Goal: Information Seeking & Learning: Understand process/instructions

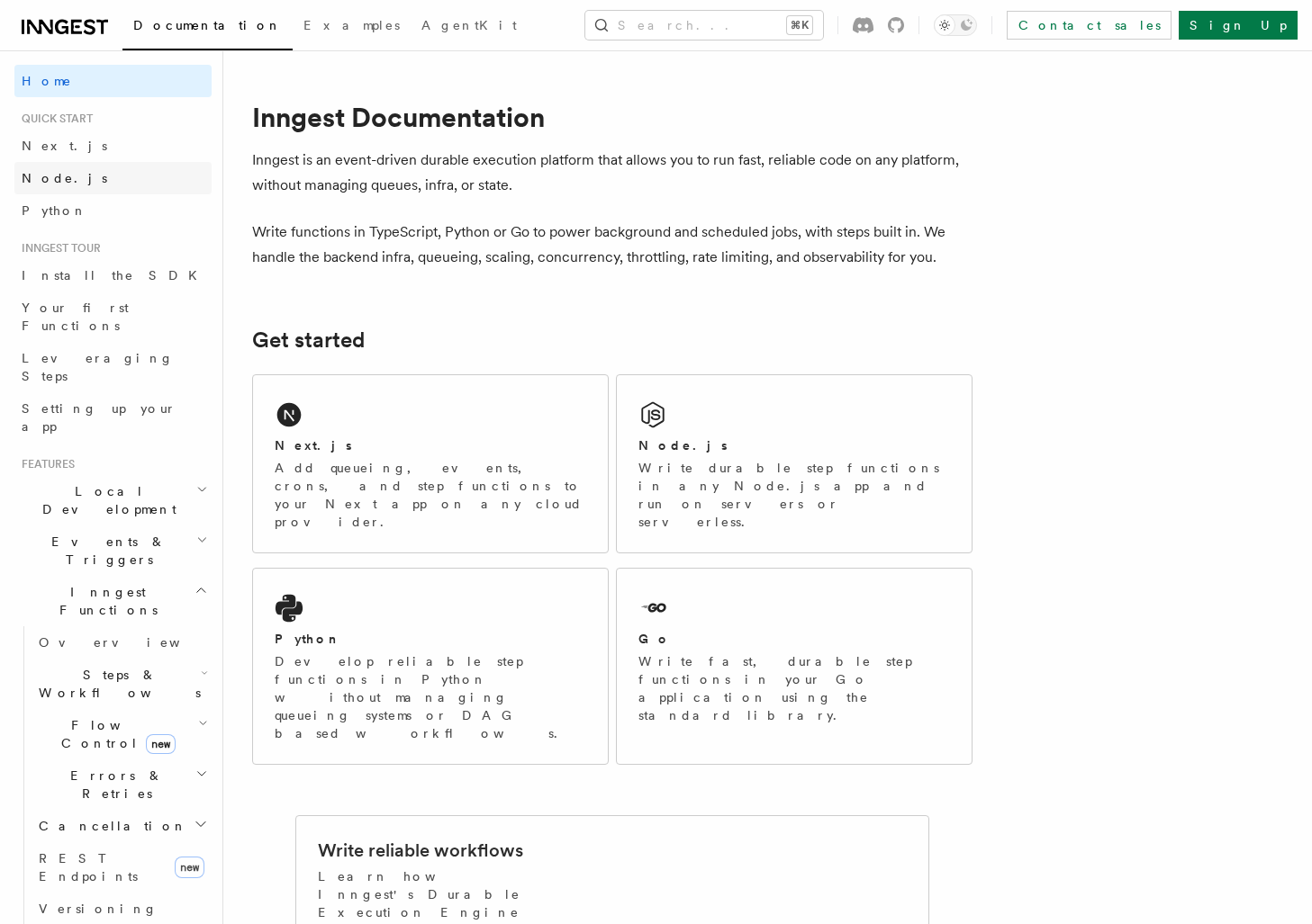
click at [172, 174] on link "Node.js" at bounding box center [113, 178] width 198 height 33
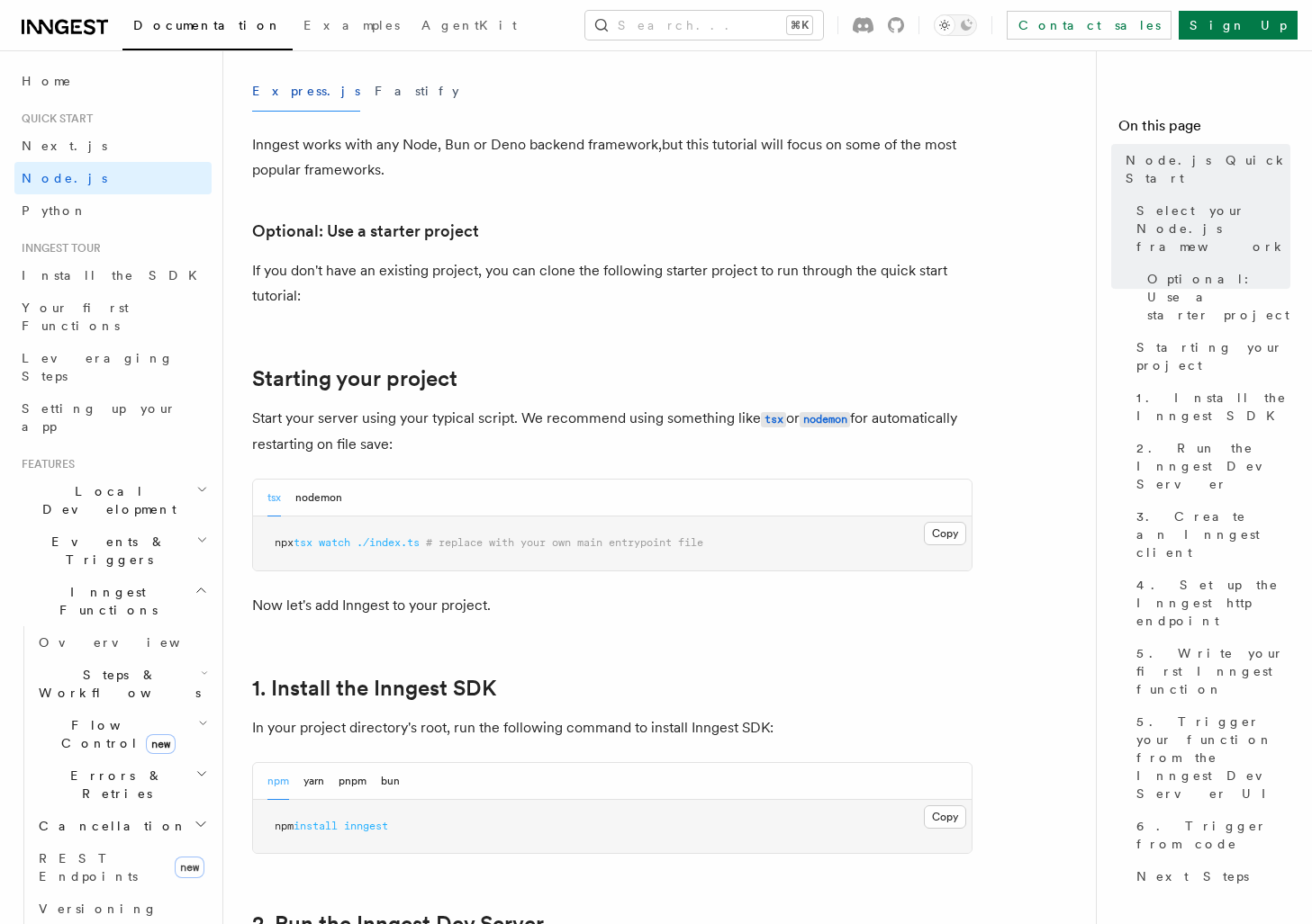
scroll to position [669, 0]
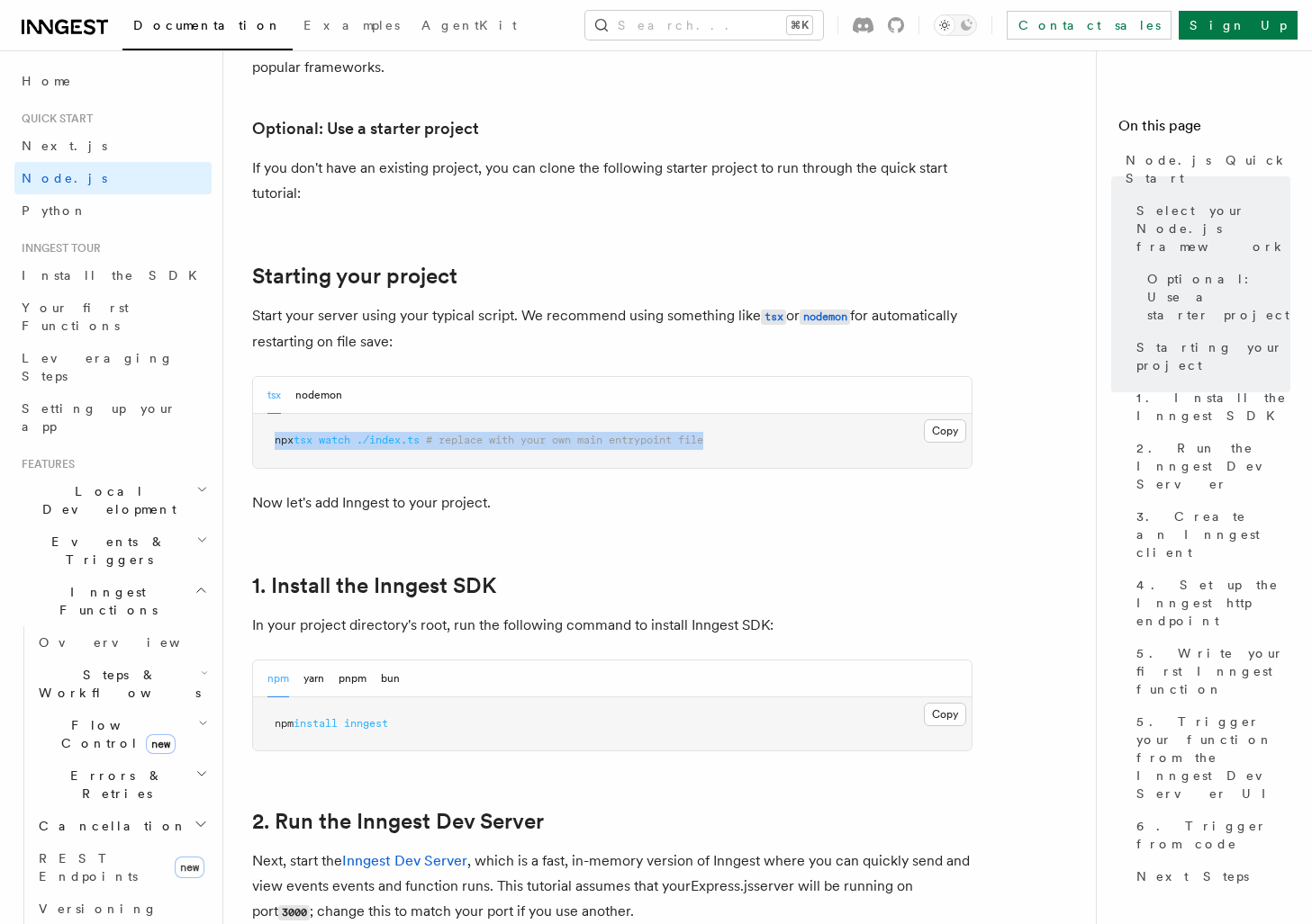
drag, startPoint x: 272, startPoint y: 415, endPoint x: 272, endPoint y: 465, distance: 50.0
click at [272, 465] on pre "npx tsx watch ./index.ts # replace with your own main entrypoint file" at bounding box center [611, 441] width 718 height 54
click at [272, 464] on pre "npx tsx watch ./index.ts # replace with your own main entrypoint file" at bounding box center [611, 441] width 718 height 54
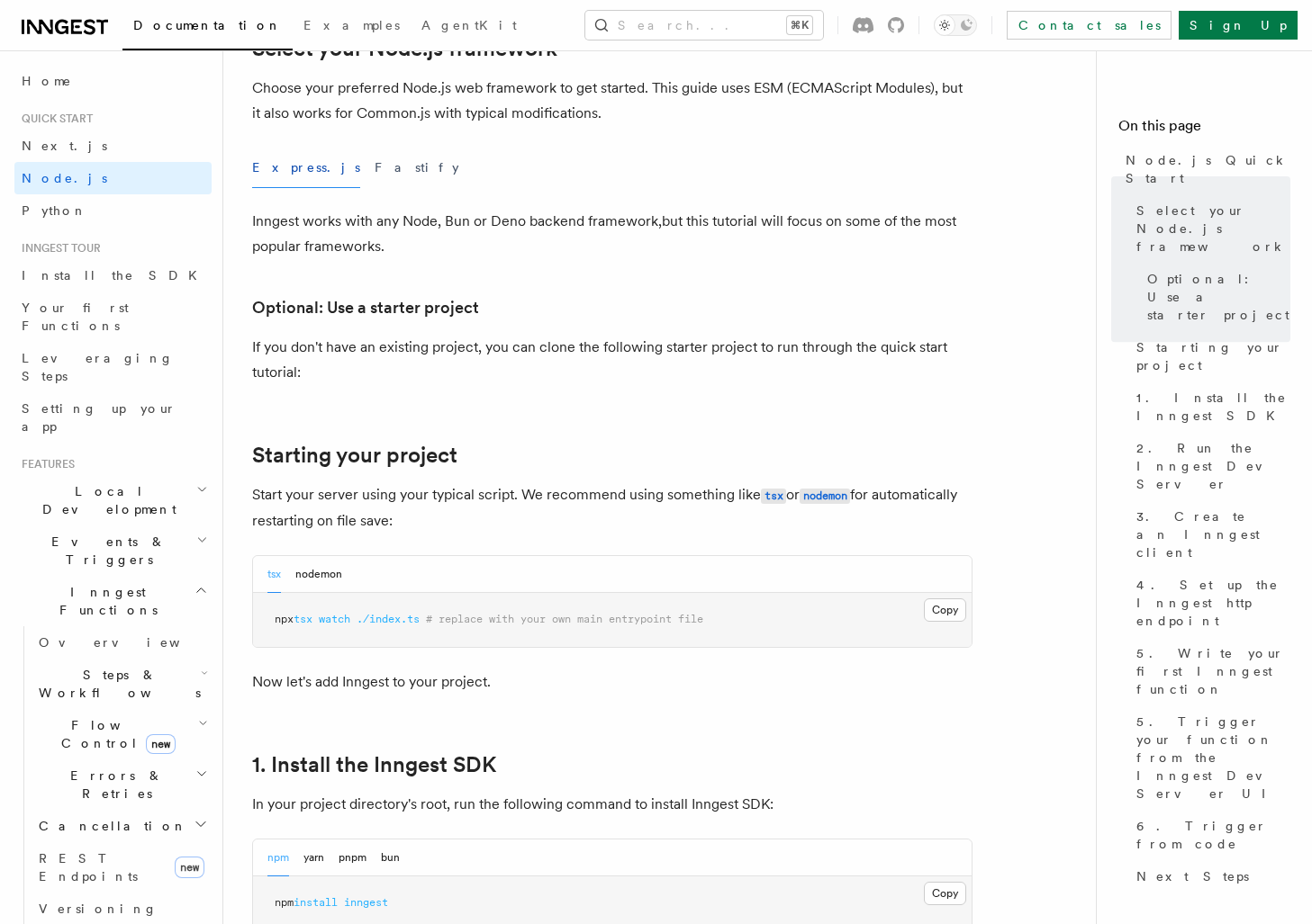
scroll to position [406, 0]
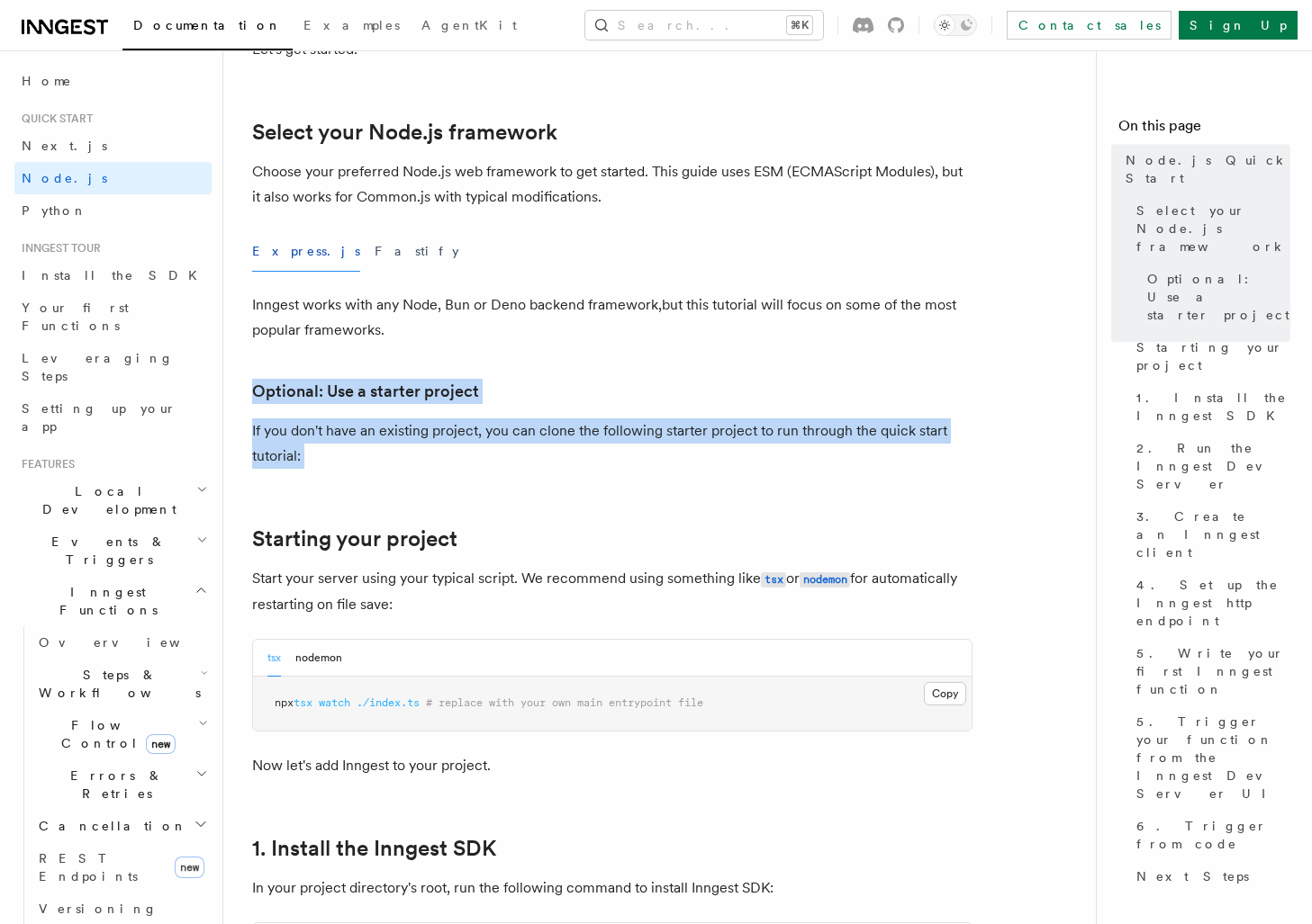
drag, startPoint x: 262, startPoint y: 357, endPoint x: 262, endPoint y: 472, distance: 115.0
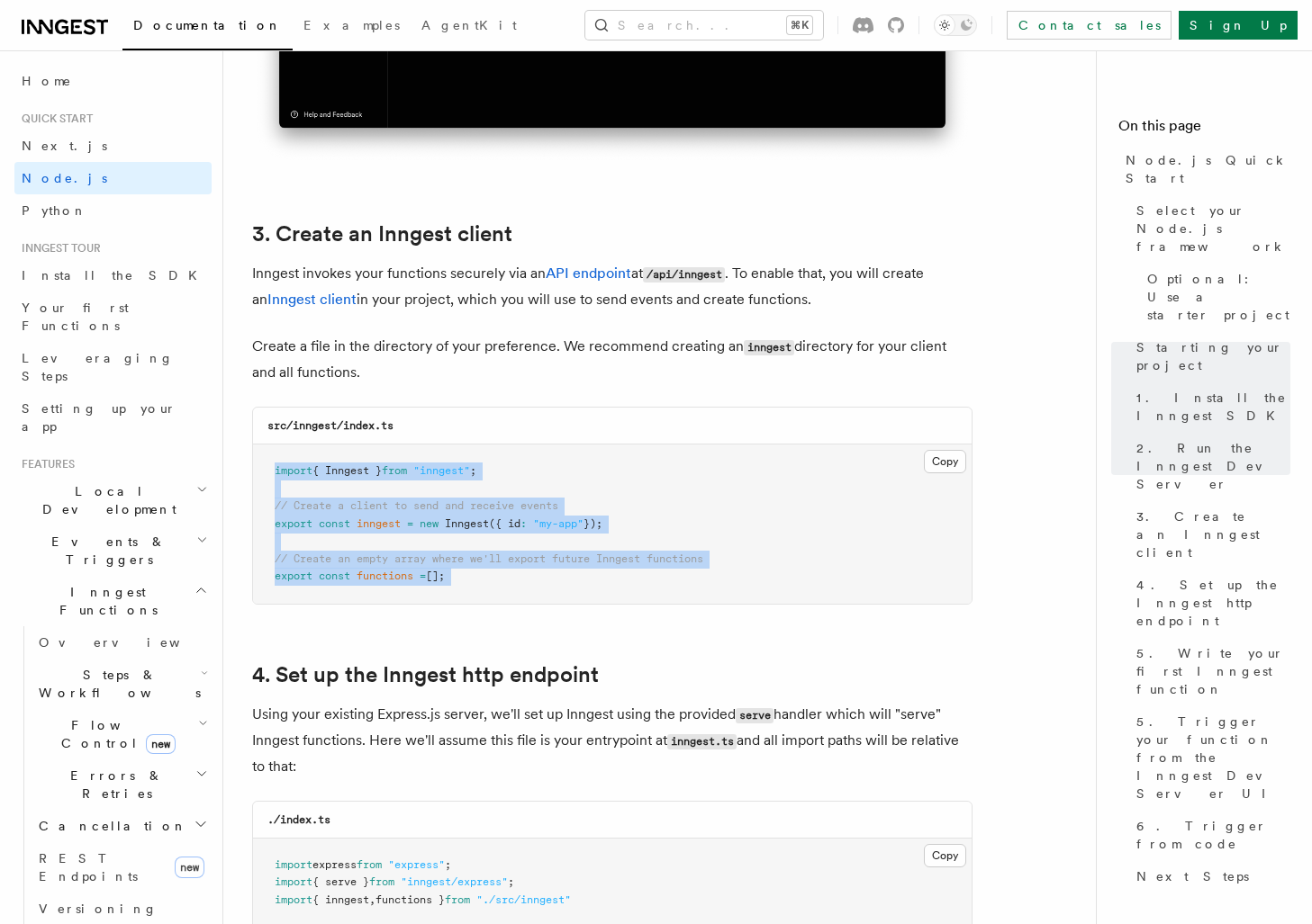
drag, startPoint x: 266, startPoint y: 510, endPoint x: 273, endPoint y: 694, distance: 184.1
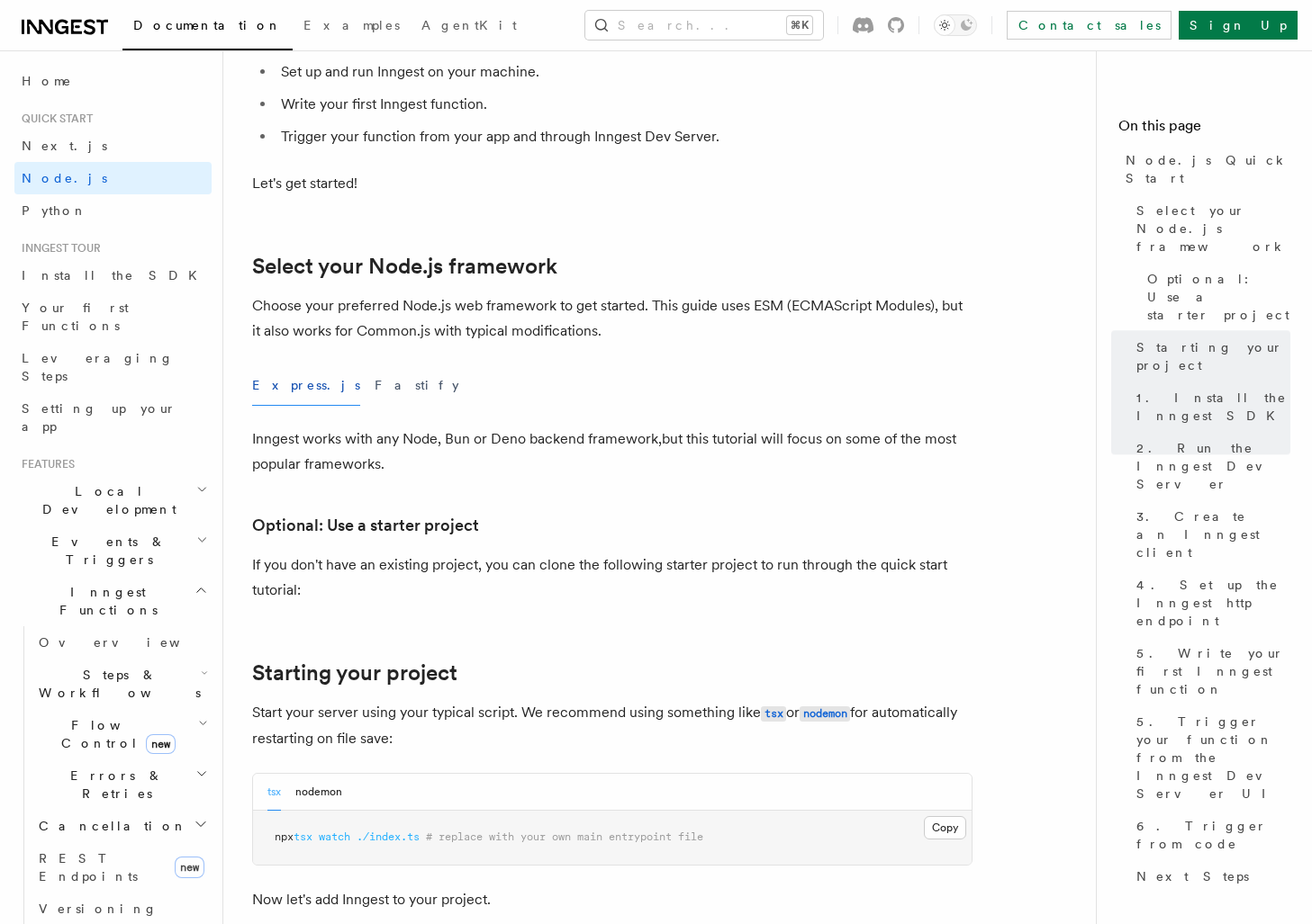
scroll to position [0, 0]
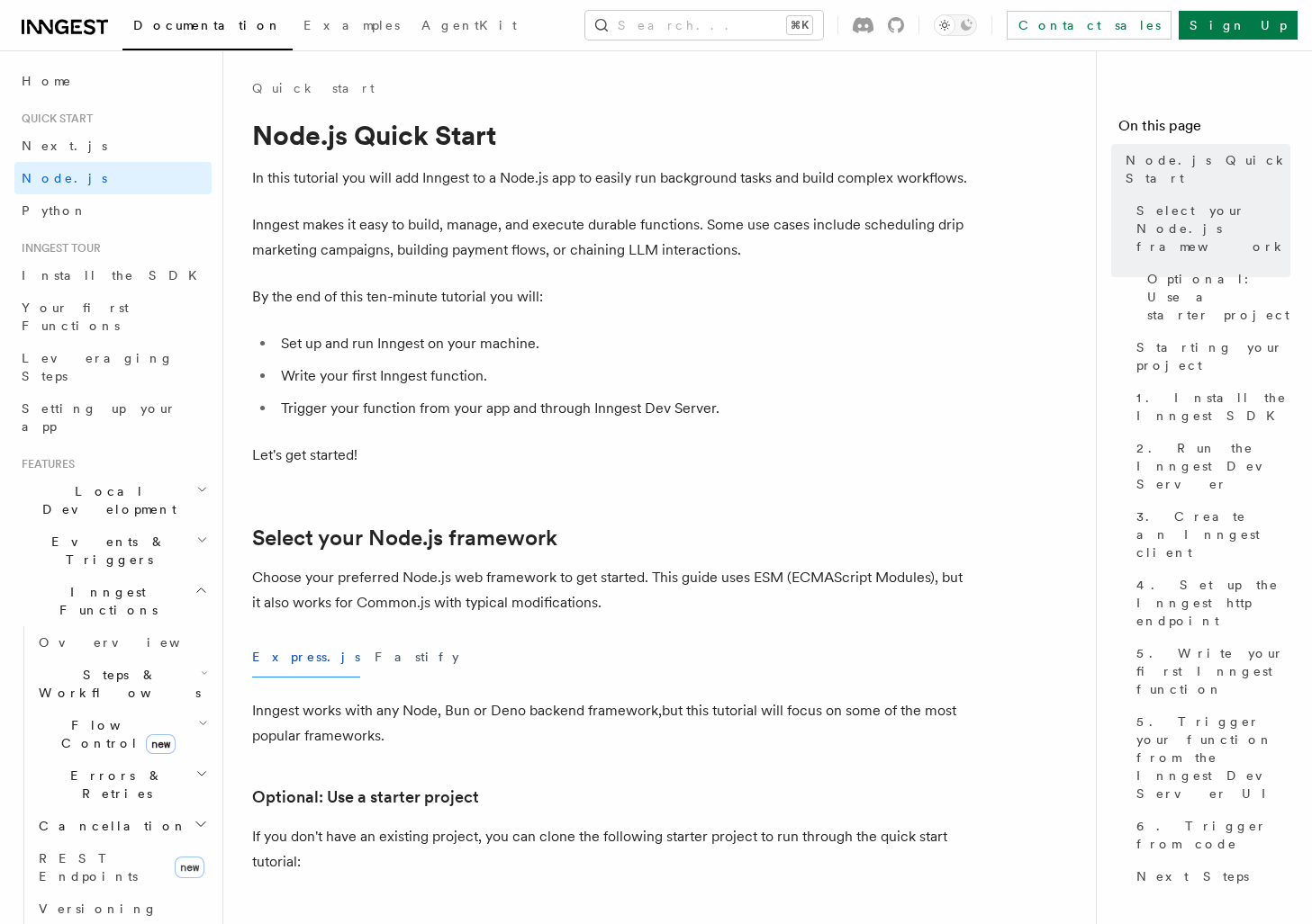
click at [64, 25] on icon at bounding box center [64, 26] width 87 height 21
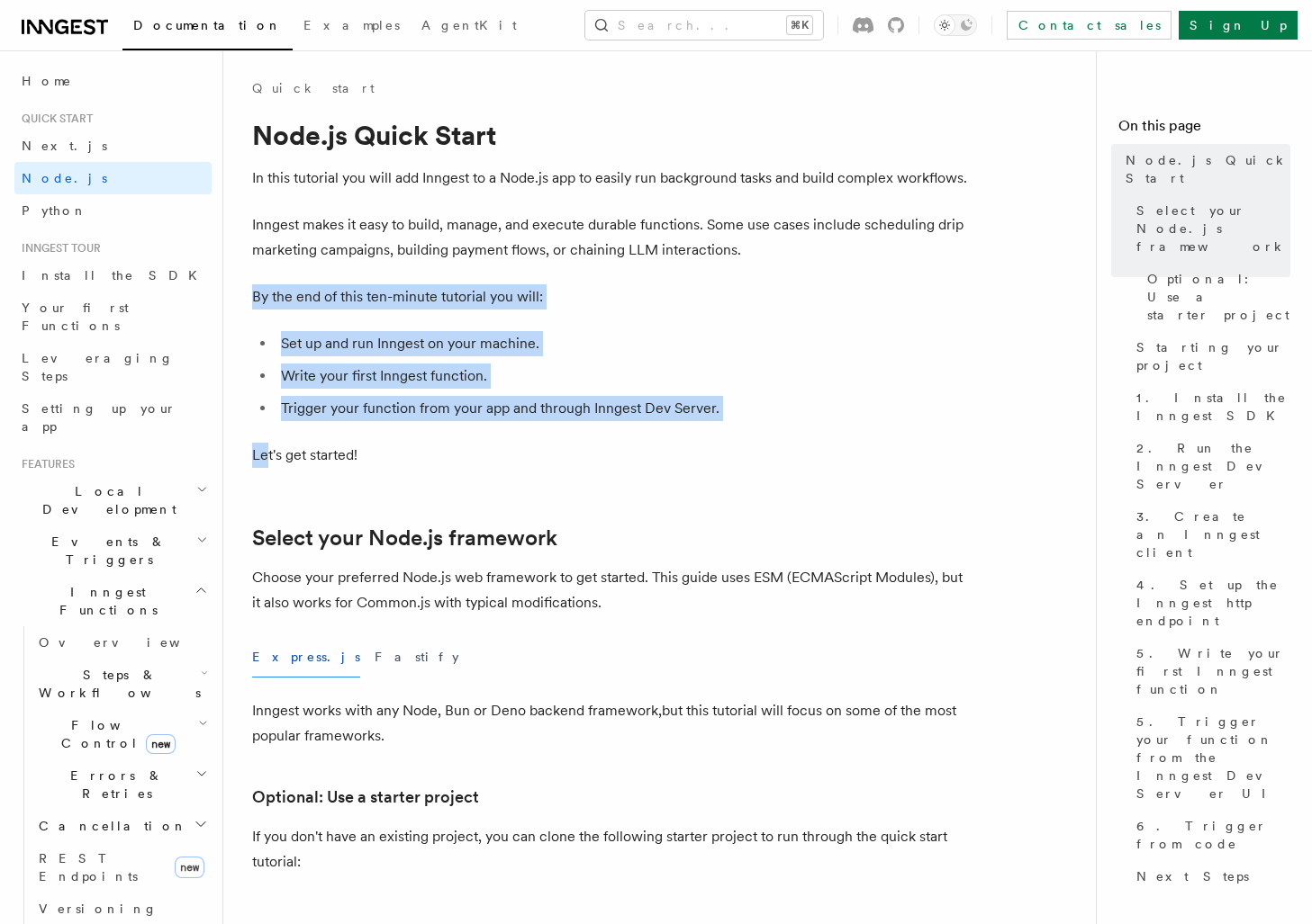
drag, startPoint x: 267, startPoint y: 279, endPoint x: 267, endPoint y: 455, distance: 176.0
click at [267, 455] on p "Let's get started!" at bounding box center [612, 455] width 720 height 25
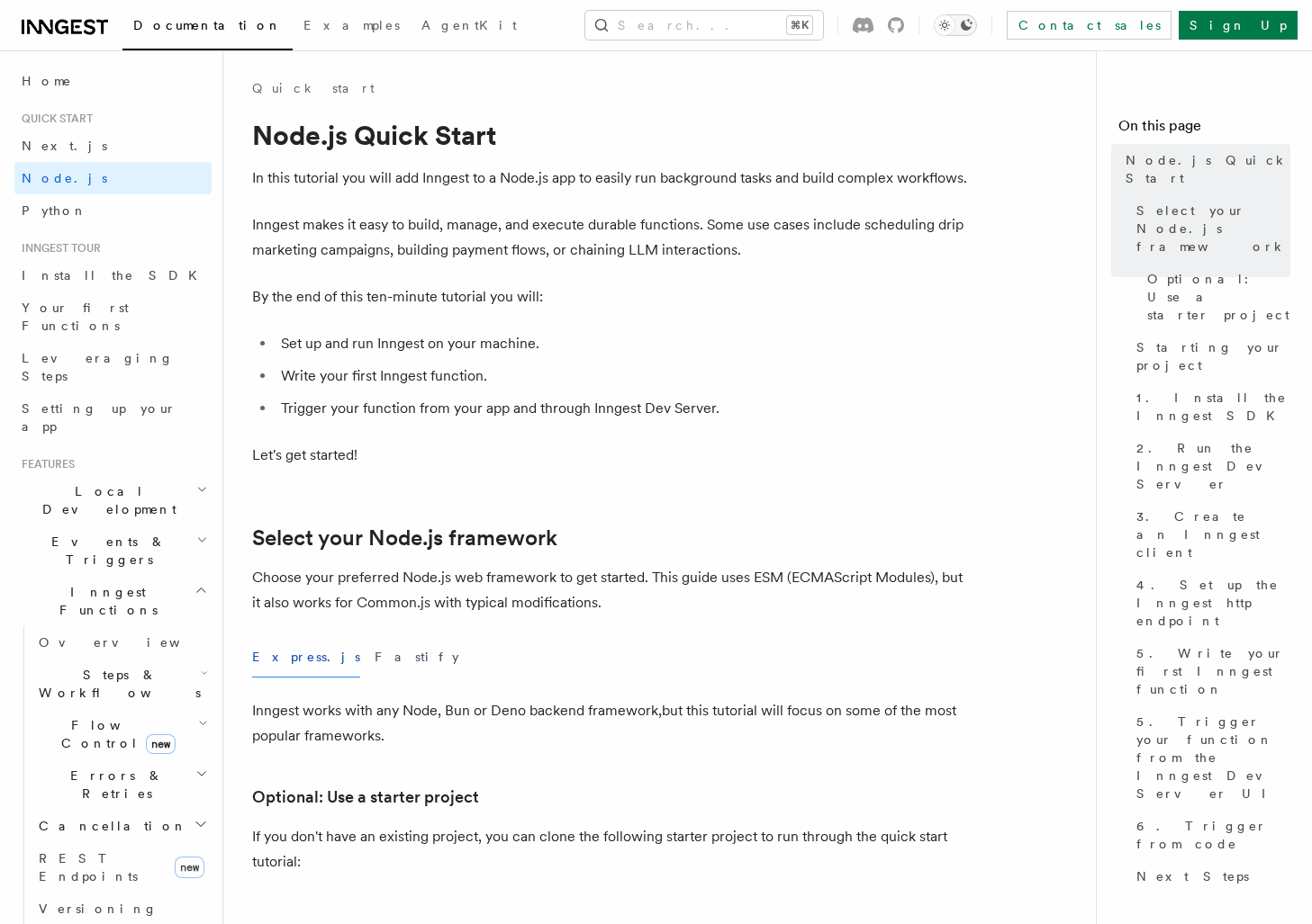
click at [955, 34] on div "Toggle dark mode" at bounding box center [944, 24] width 21 height 21
